Goal: Transaction & Acquisition: Purchase product/service

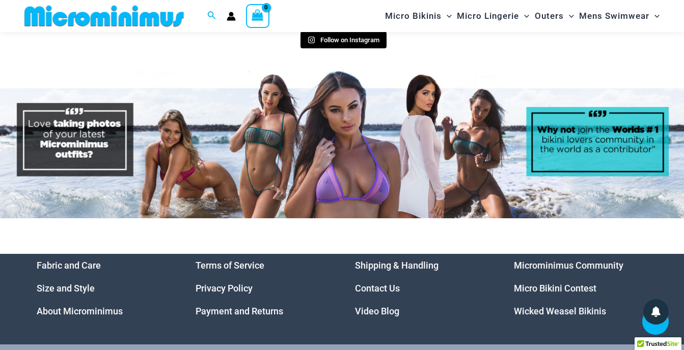
scroll to position [4625, 0]
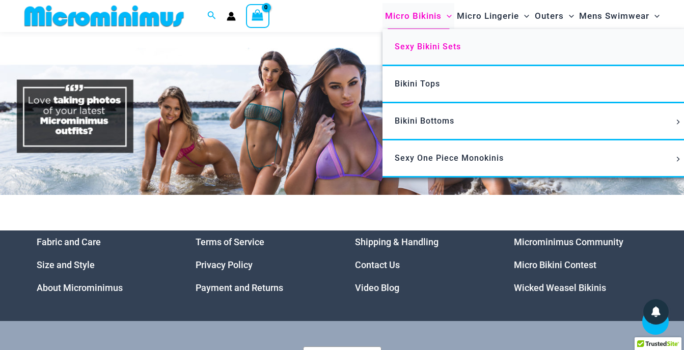
click at [424, 47] on span "Sexy Bikini Sets" at bounding box center [428, 47] width 66 height 10
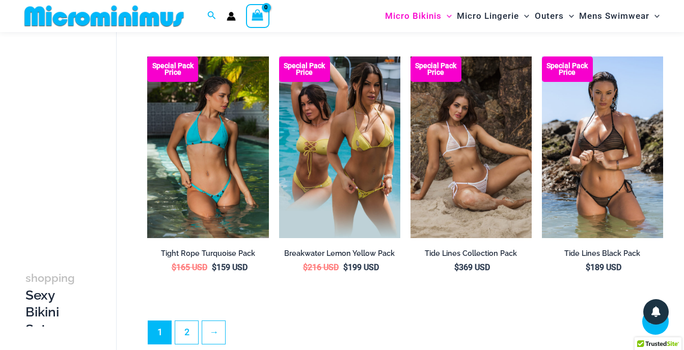
scroll to position [1928, 0]
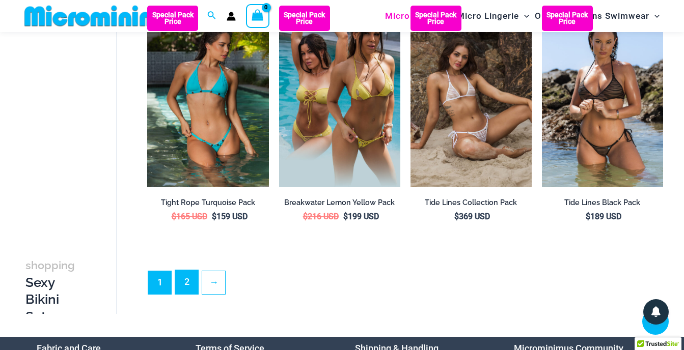
click at [187, 289] on link "2" at bounding box center [186, 282] width 23 height 24
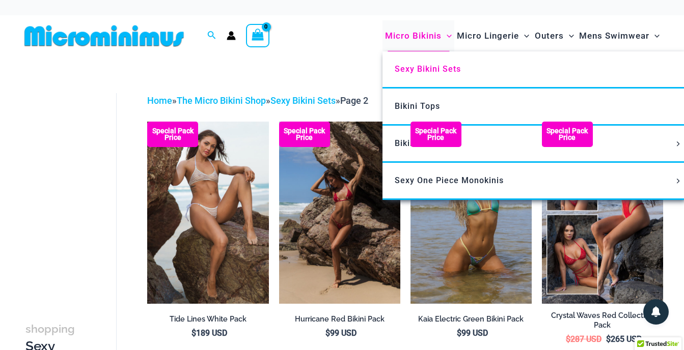
click at [427, 39] on span "Micro Bikinis" at bounding box center [413, 36] width 57 height 26
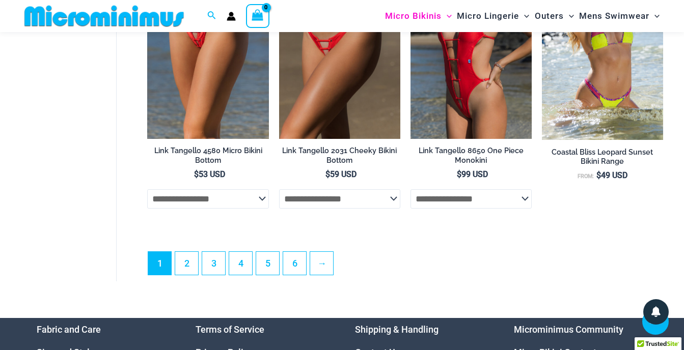
scroll to position [2393, 0]
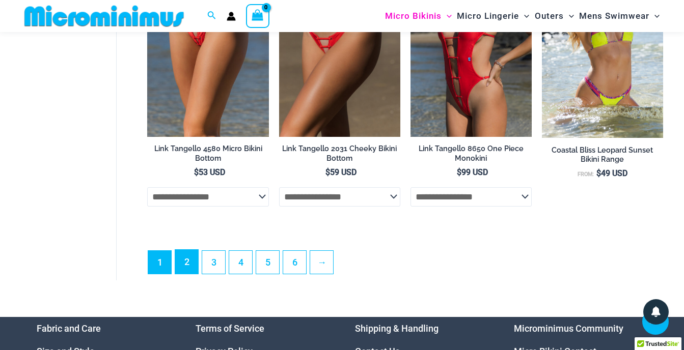
click at [181, 274] on link "2" at bounding box center [186, 262] width 23 height 24
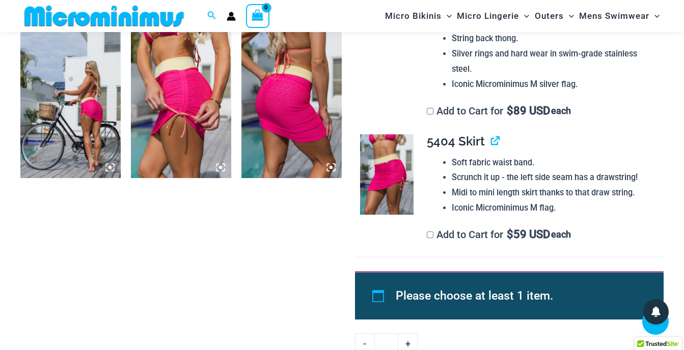
scroll to position [1213, 0]
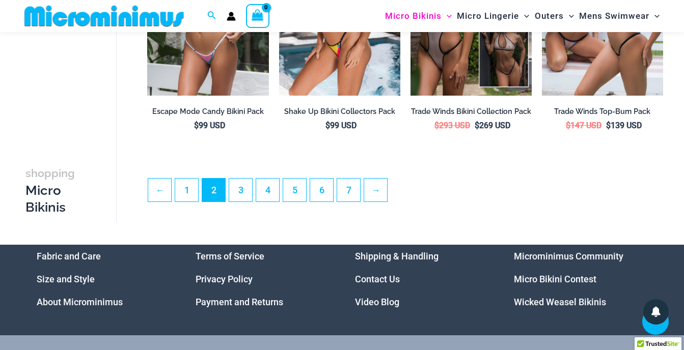
scroll to position [2231, 0]
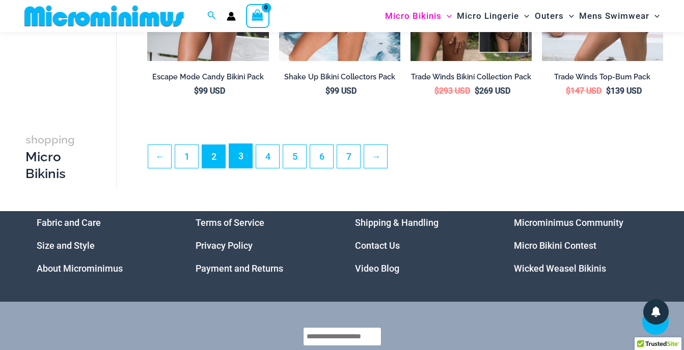
click at [244, 168] on link "3" at bounding box center [240, 156] width 23 height 24
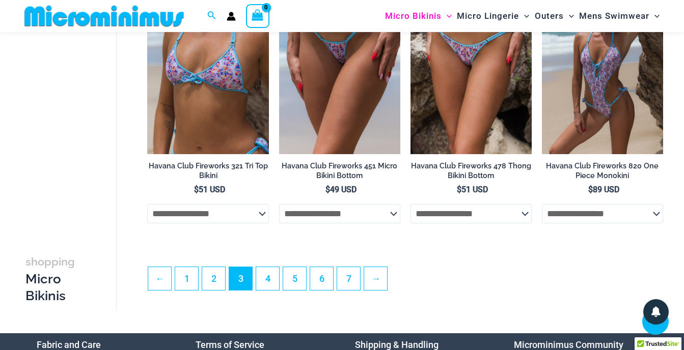
scroll to position [2186, 0]
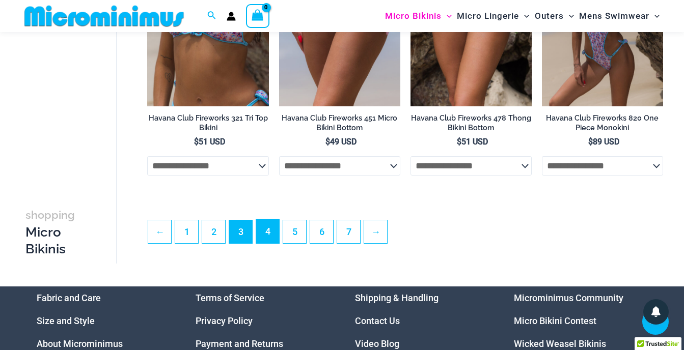
click at [271, 242] on link "4" at bounding box center [267, 231] width 23 height 24
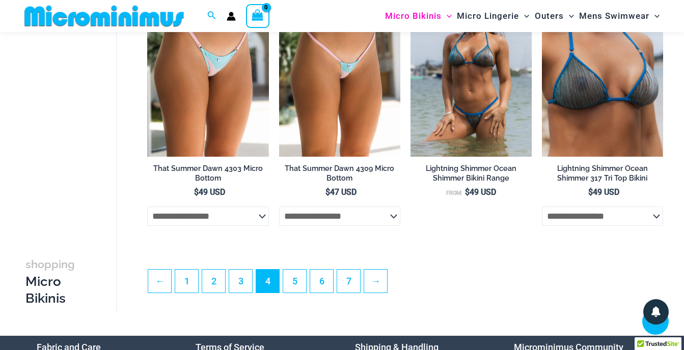
scroll to position [2138, 0]
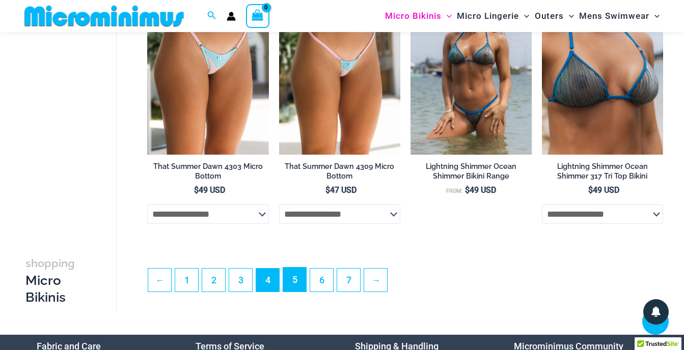
click at [300, 292] on link "5" at bounding box center [294, 280] width 23 height 24
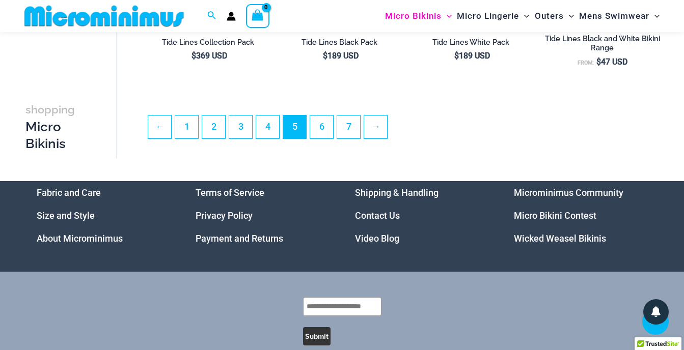
scroll to position [2286, 0]
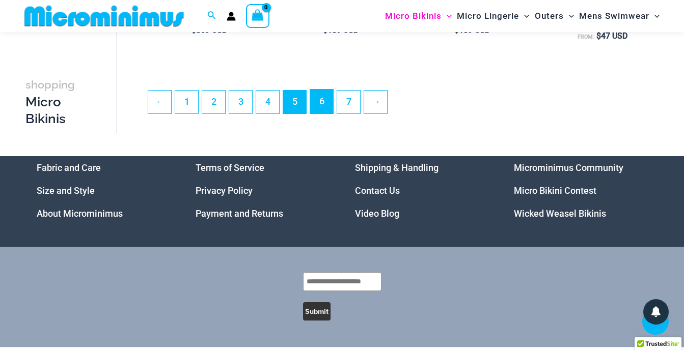
click at [332, 114] on link "6" at bounding box center [321, 102] width 23 height 24
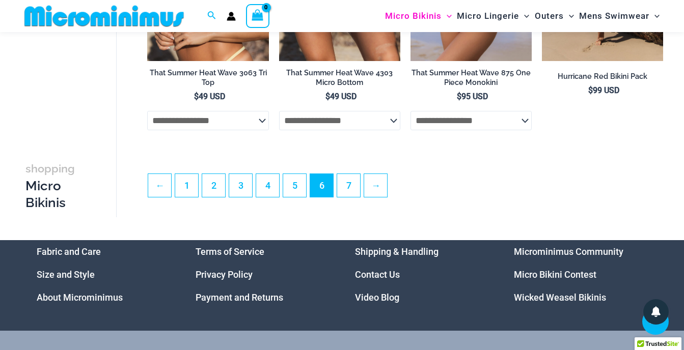
scroll to position [2240, 0]
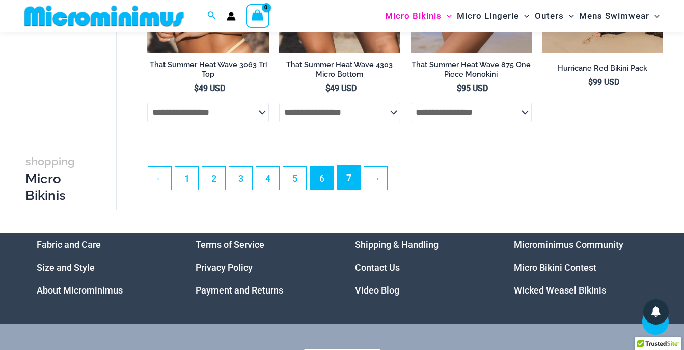
click at [354, 190] on link "7" at bounding box center [348, 178] width 23 height 24
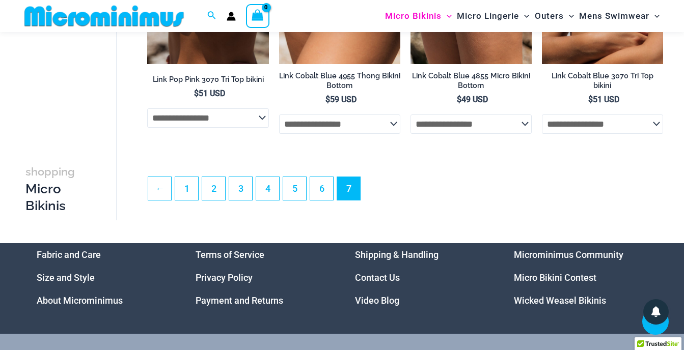
scroll to position [1374, 0]
